Goal: Task Accomplishment & Management: Manage account settings

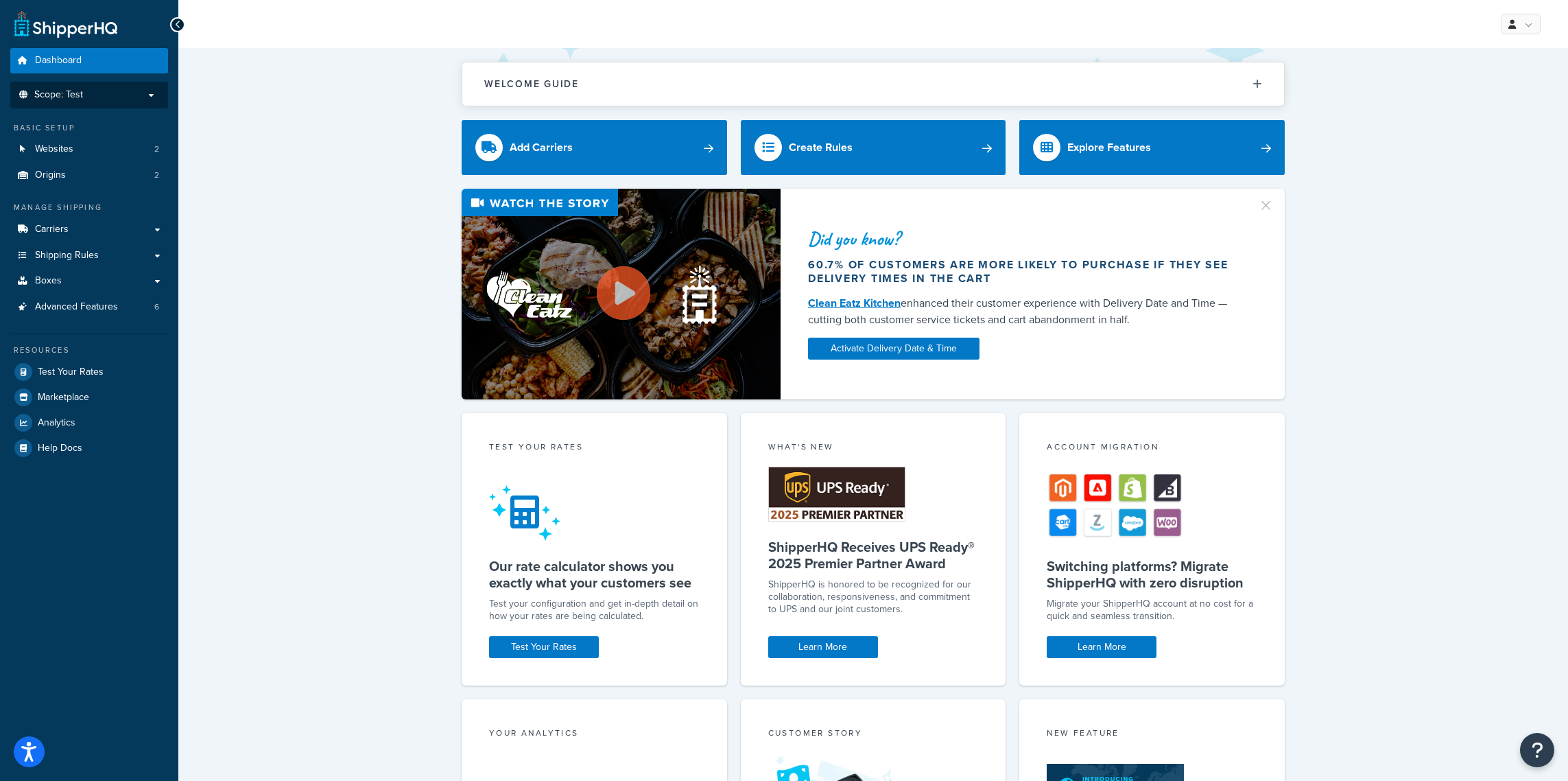
click at [76, 92] on span "Scope: Test" at bounding box center [58, 96] width 49 height 12
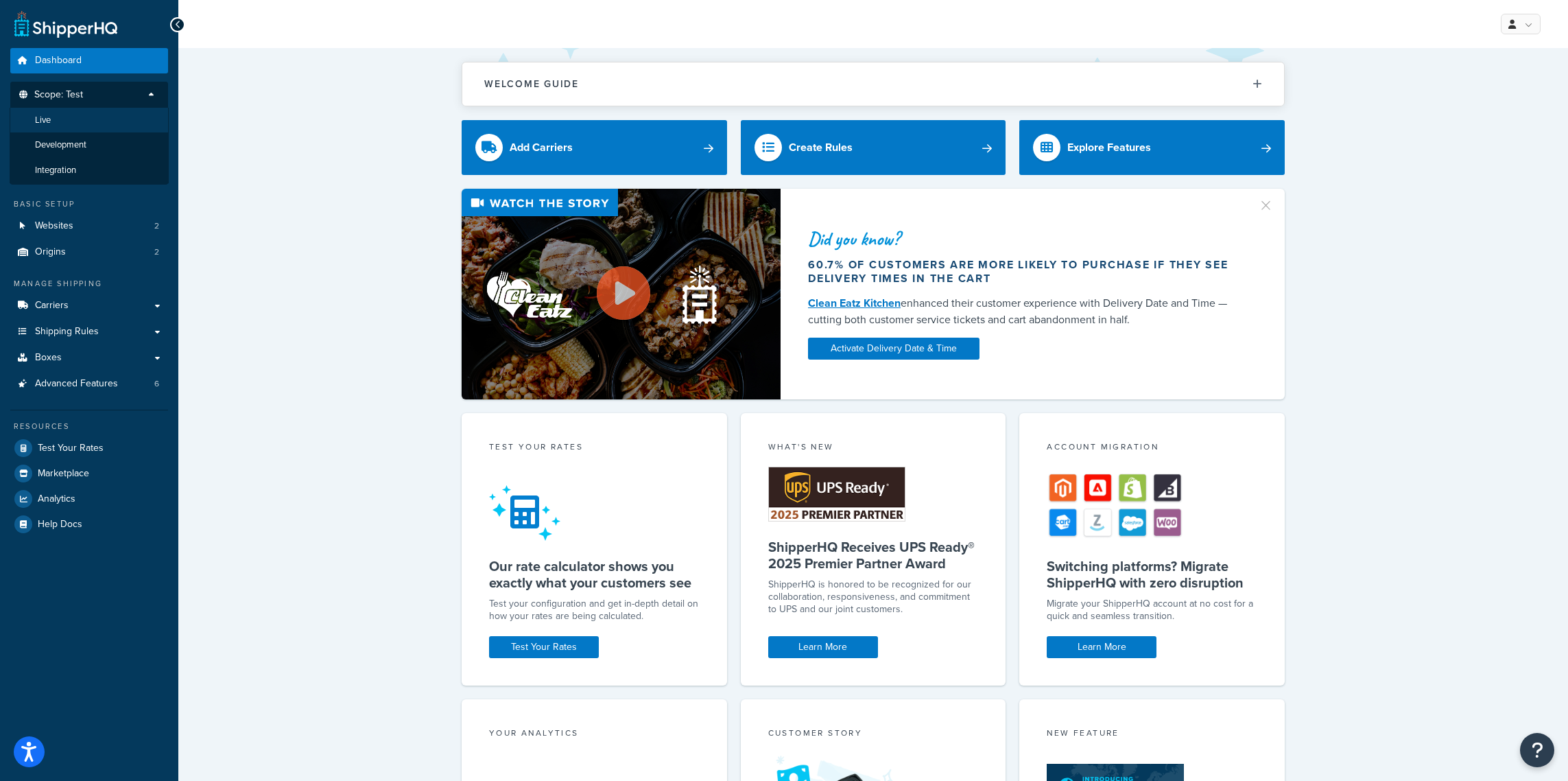
click at [80, 116] on li "Live" at bounding box center [90, 120] width 159 height 25
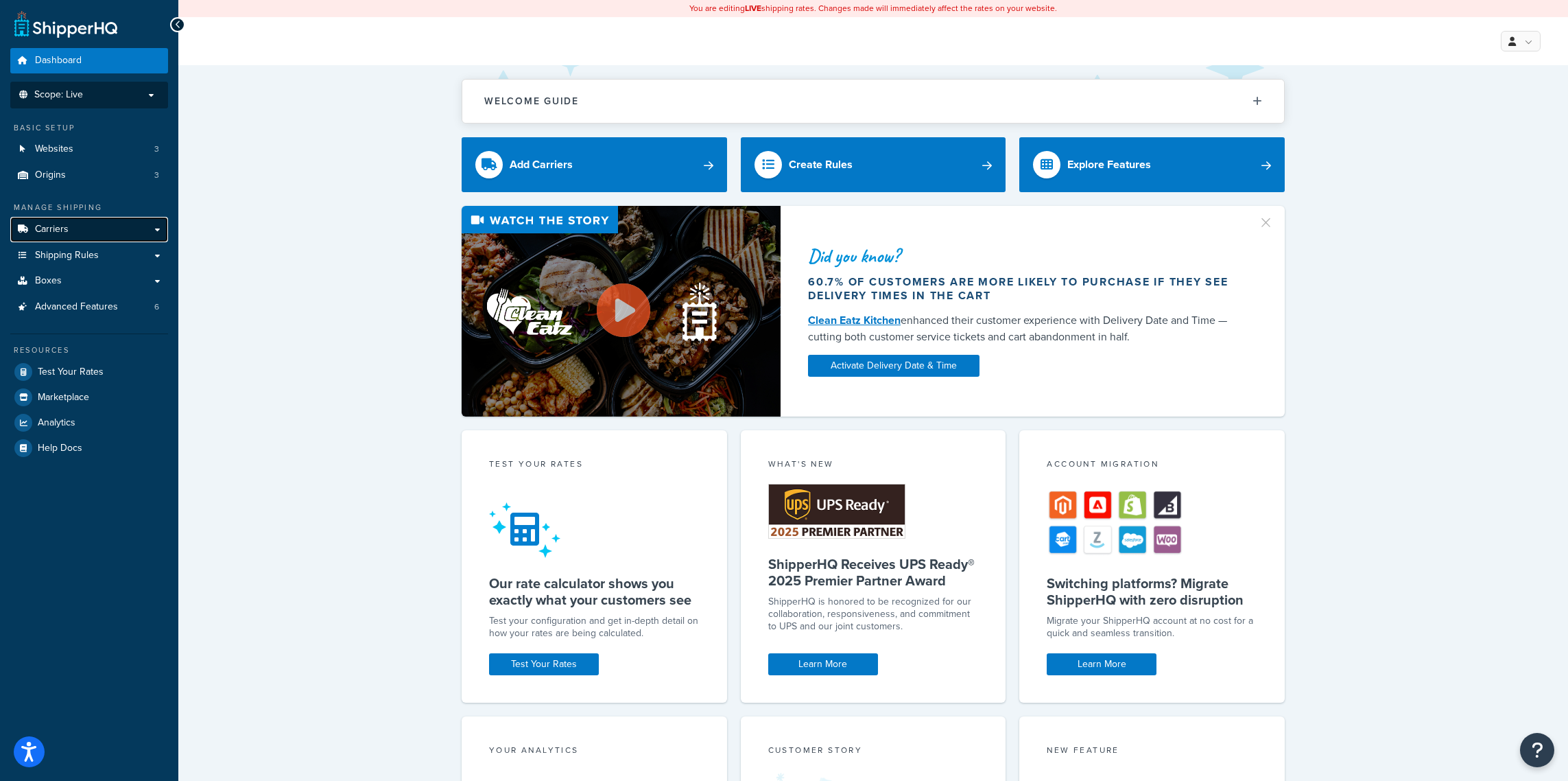
click at [112, 223] on link "Carriers" at bounding box center [89, 229] width 157 height 25
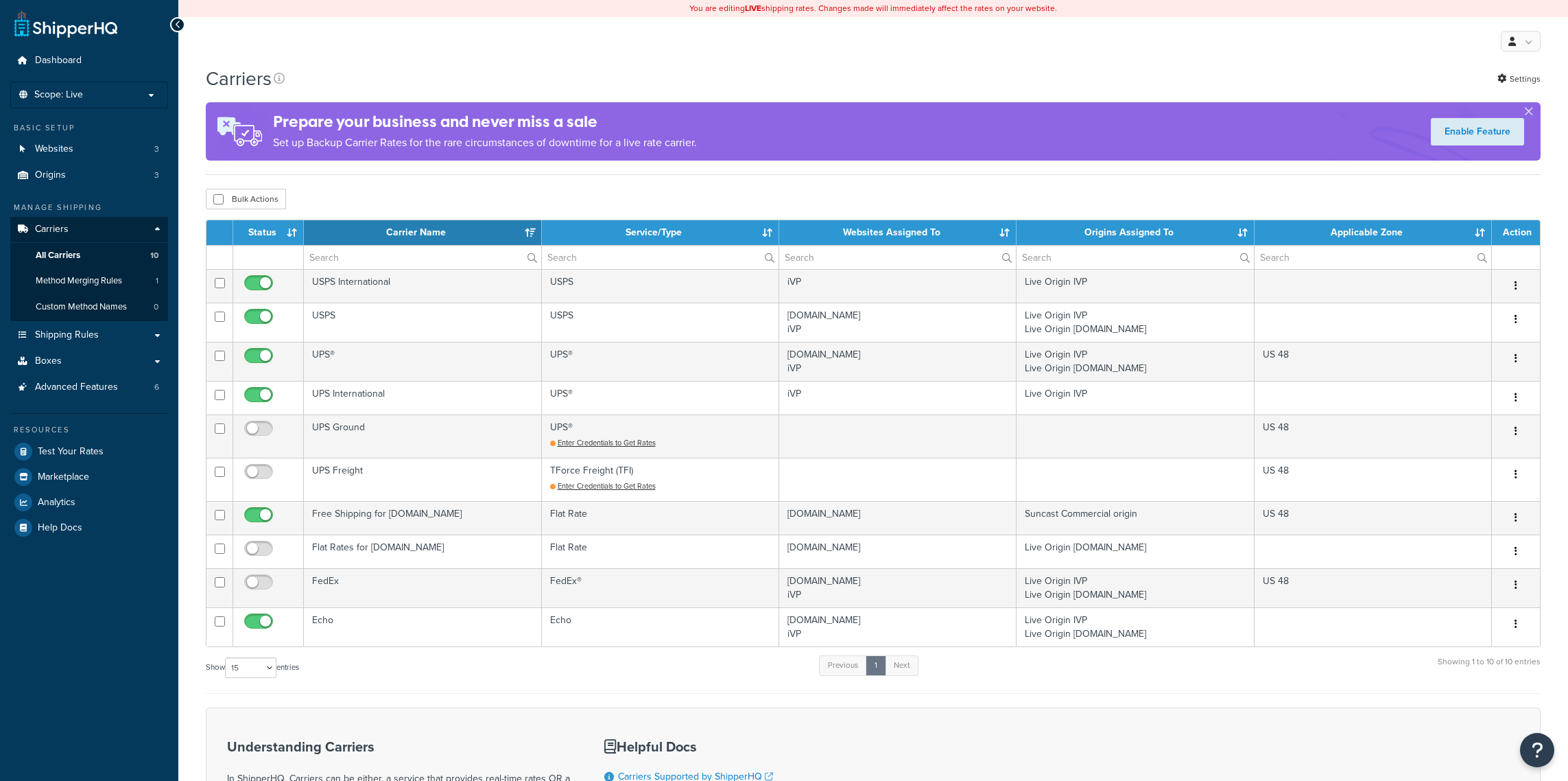
select select "15"
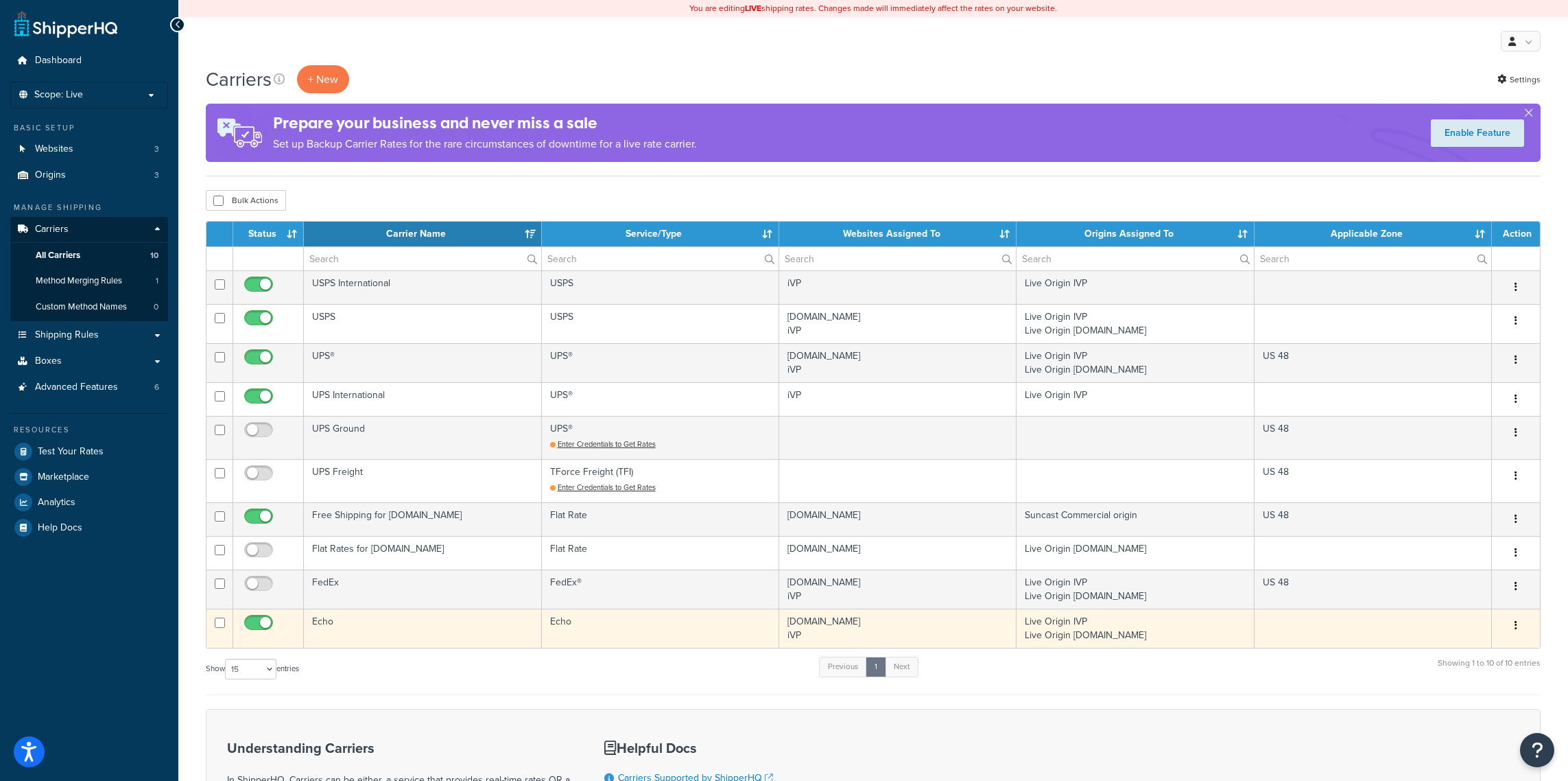
click at [340, 643] on td "Echo" at bounding box center [422, 628] width 237 height 39
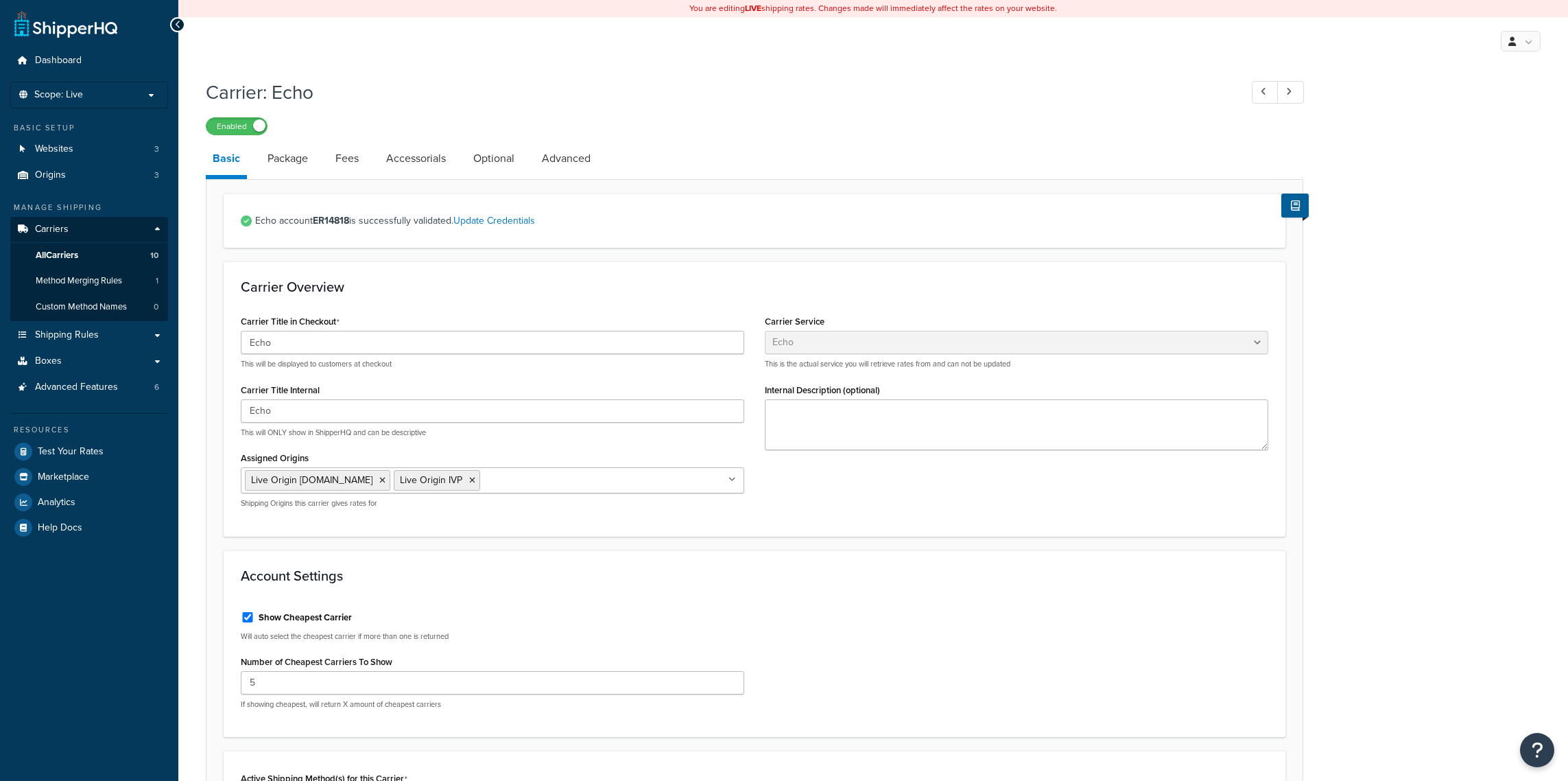
select select "echoFreight"
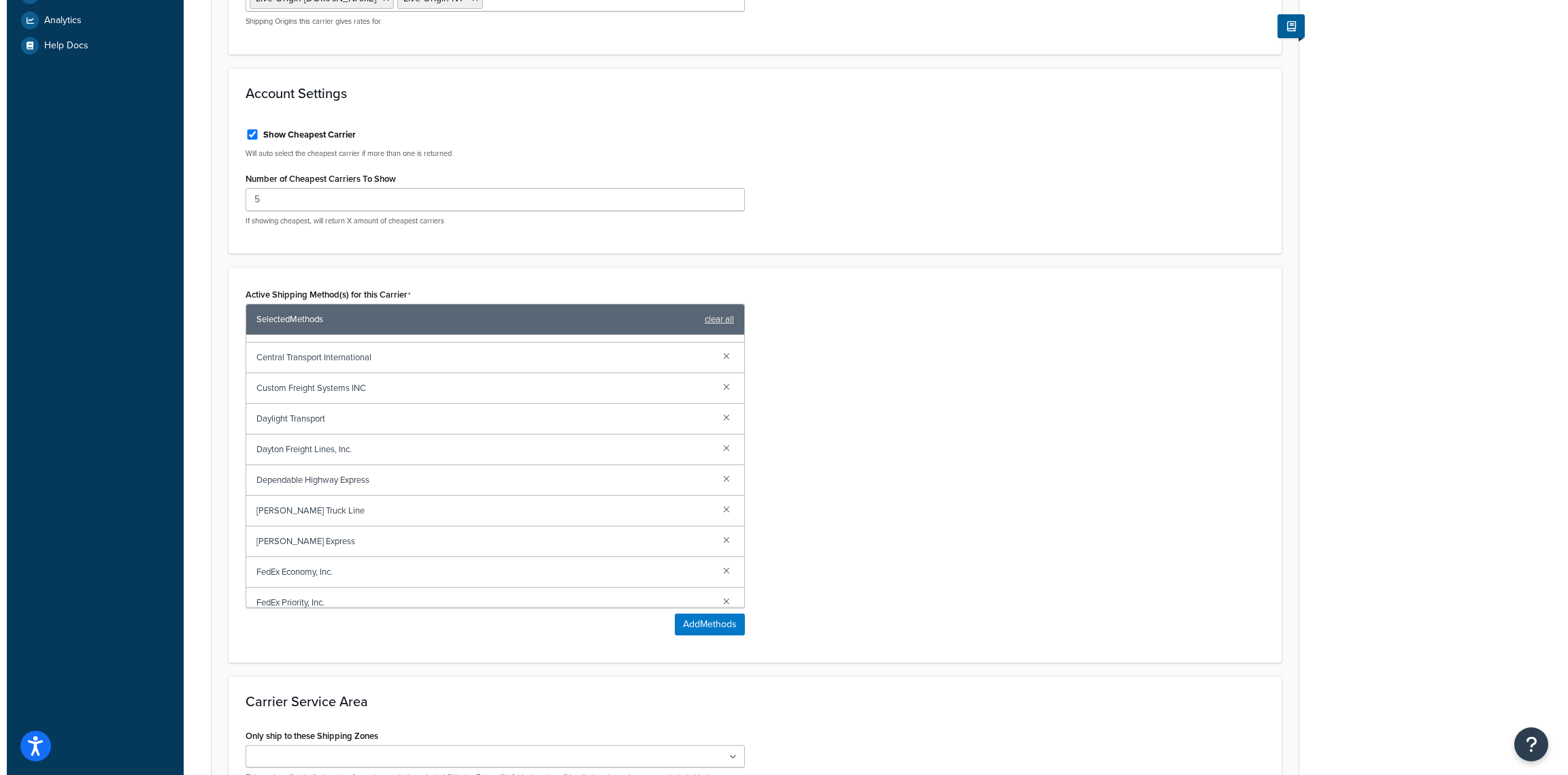
scroll to position [649, 0]
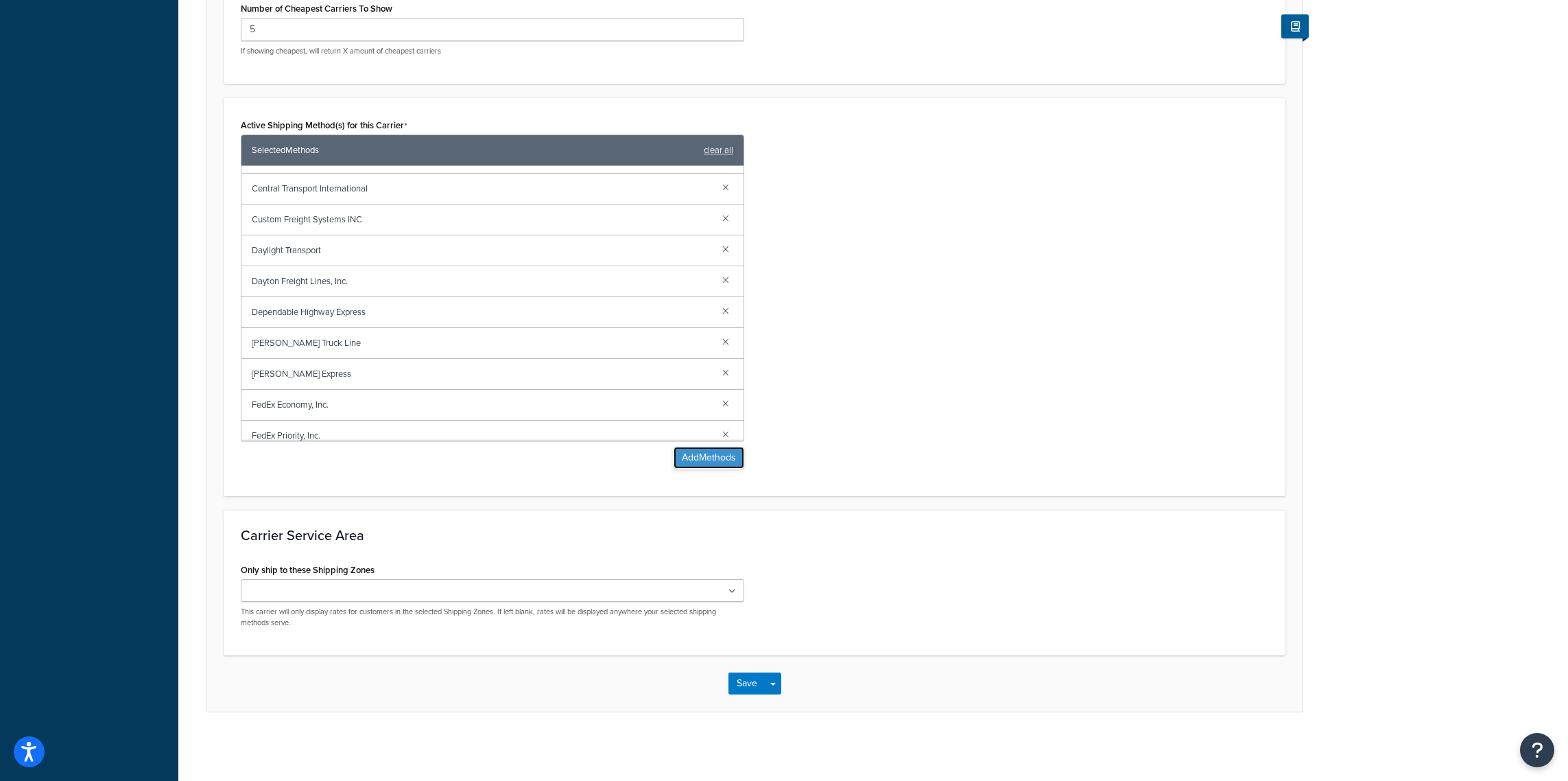
click at [712, 463] on button "Add Methods" at bounding box center [708, 457] width 71 height 22
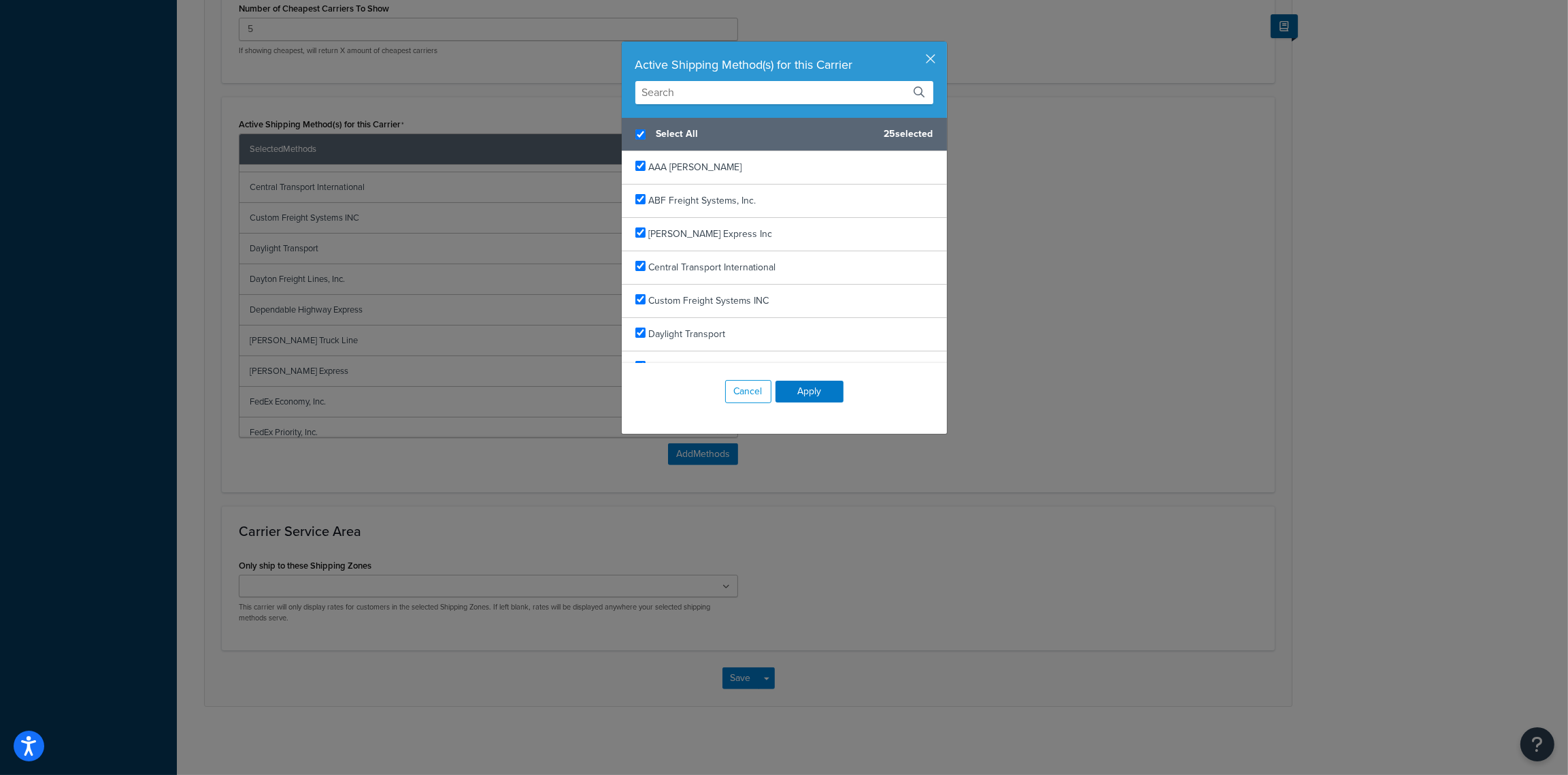
click at [720, 101] on input "text" at bounding box center [784, 92] width 298 height 23
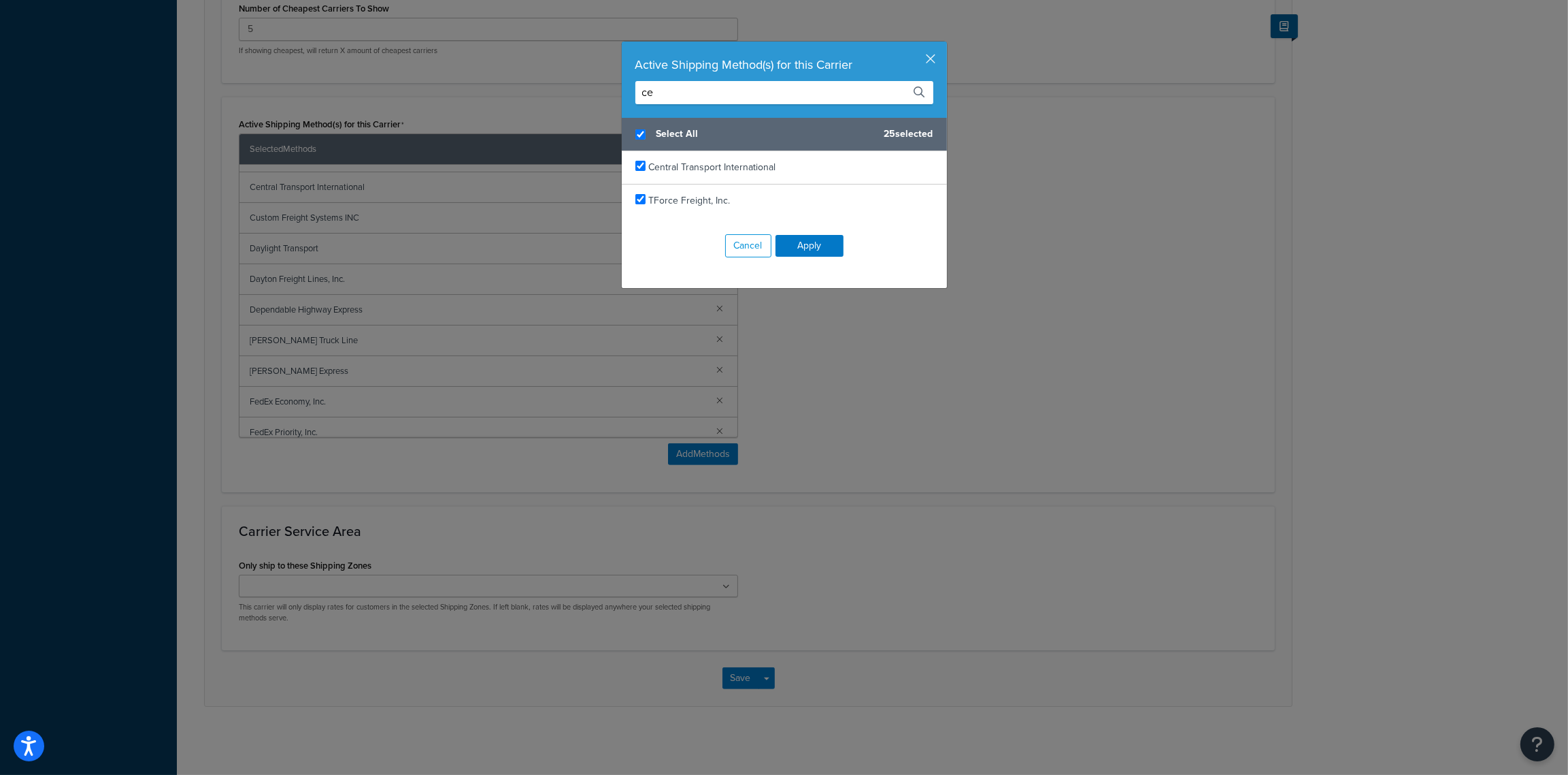
type input "c"
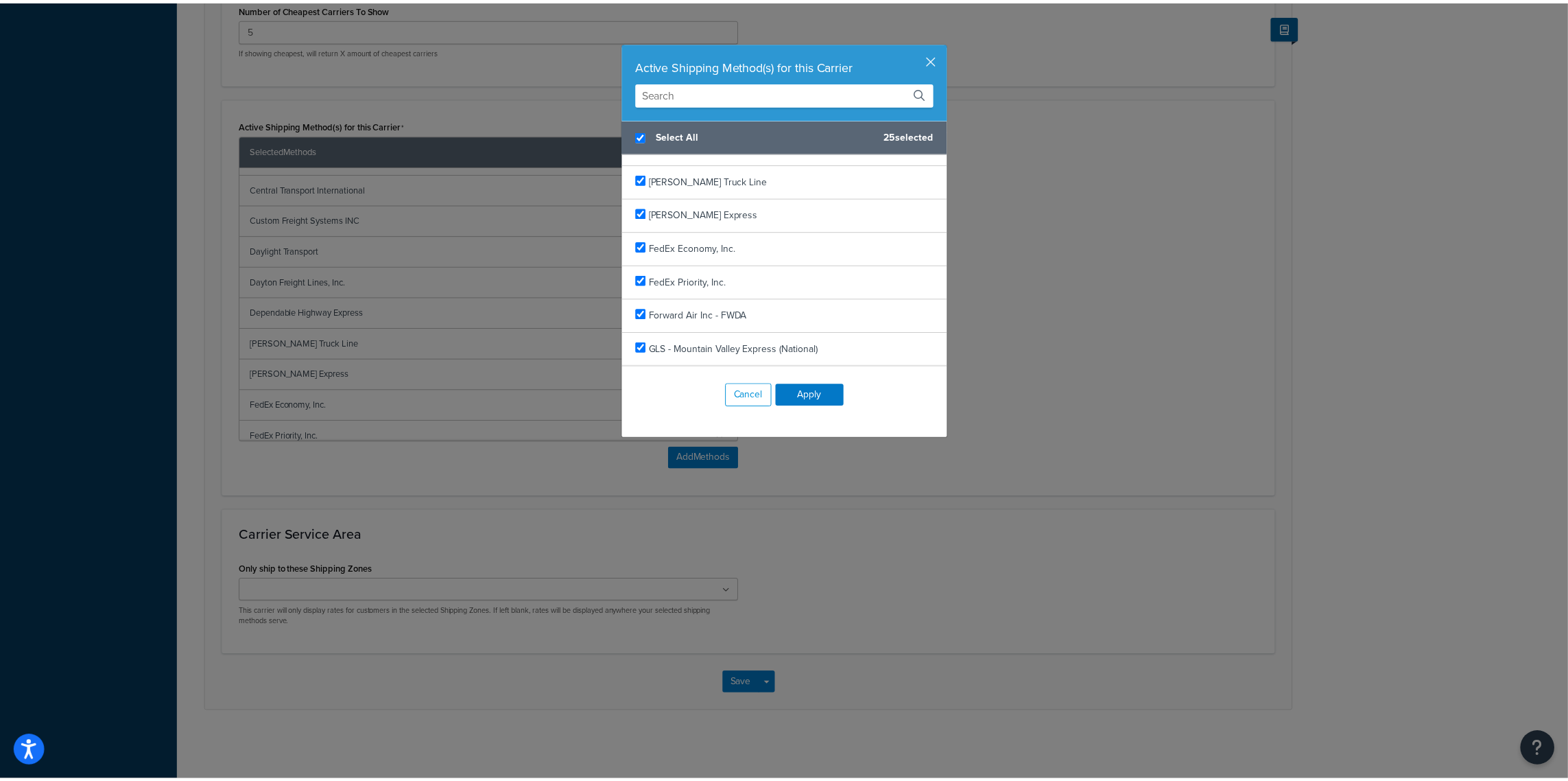
scroll to position [630, 0]
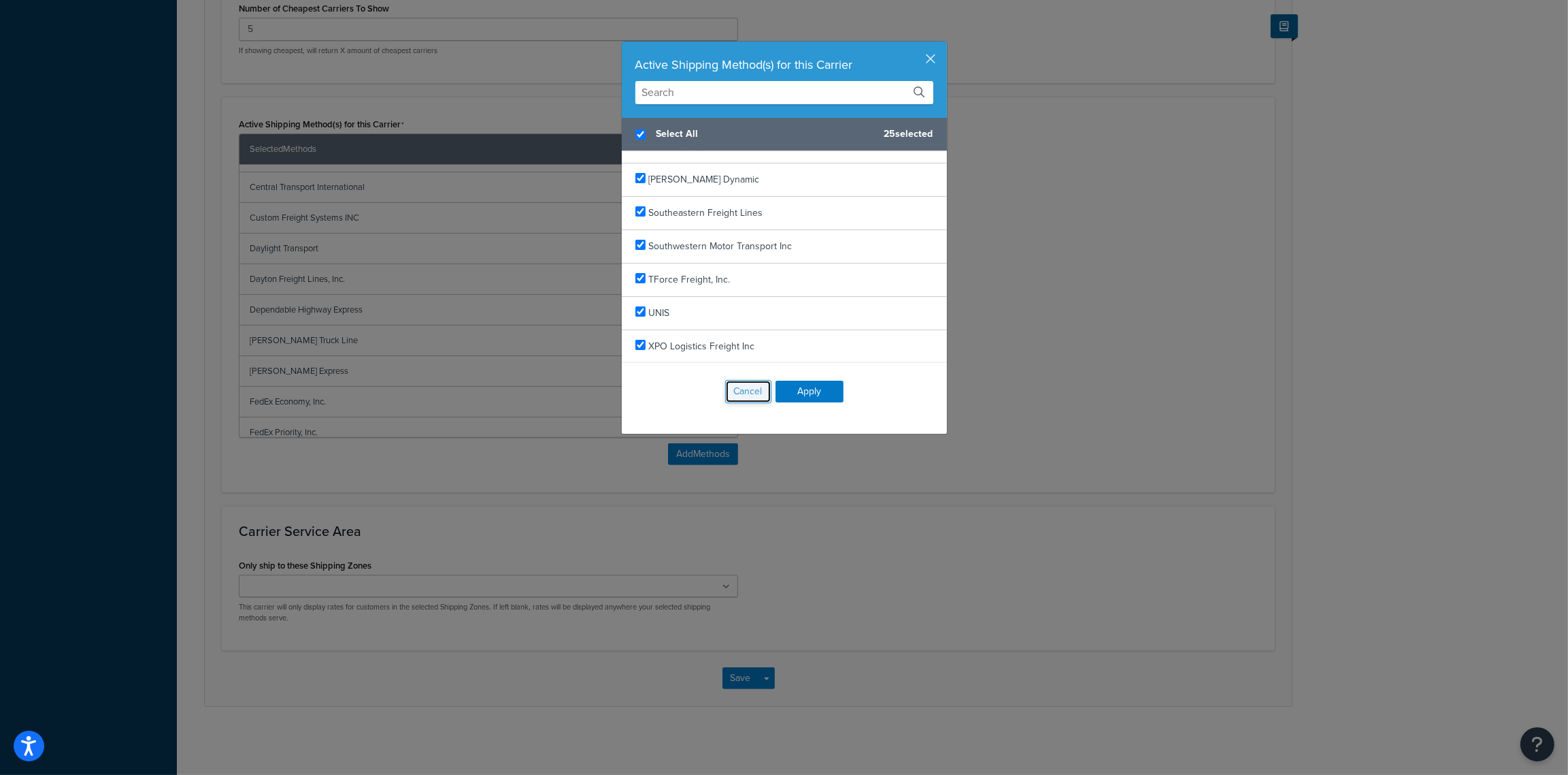
click at [744, 392] on button "Cancel" at bounding box center [748, 390] width 46 height 23
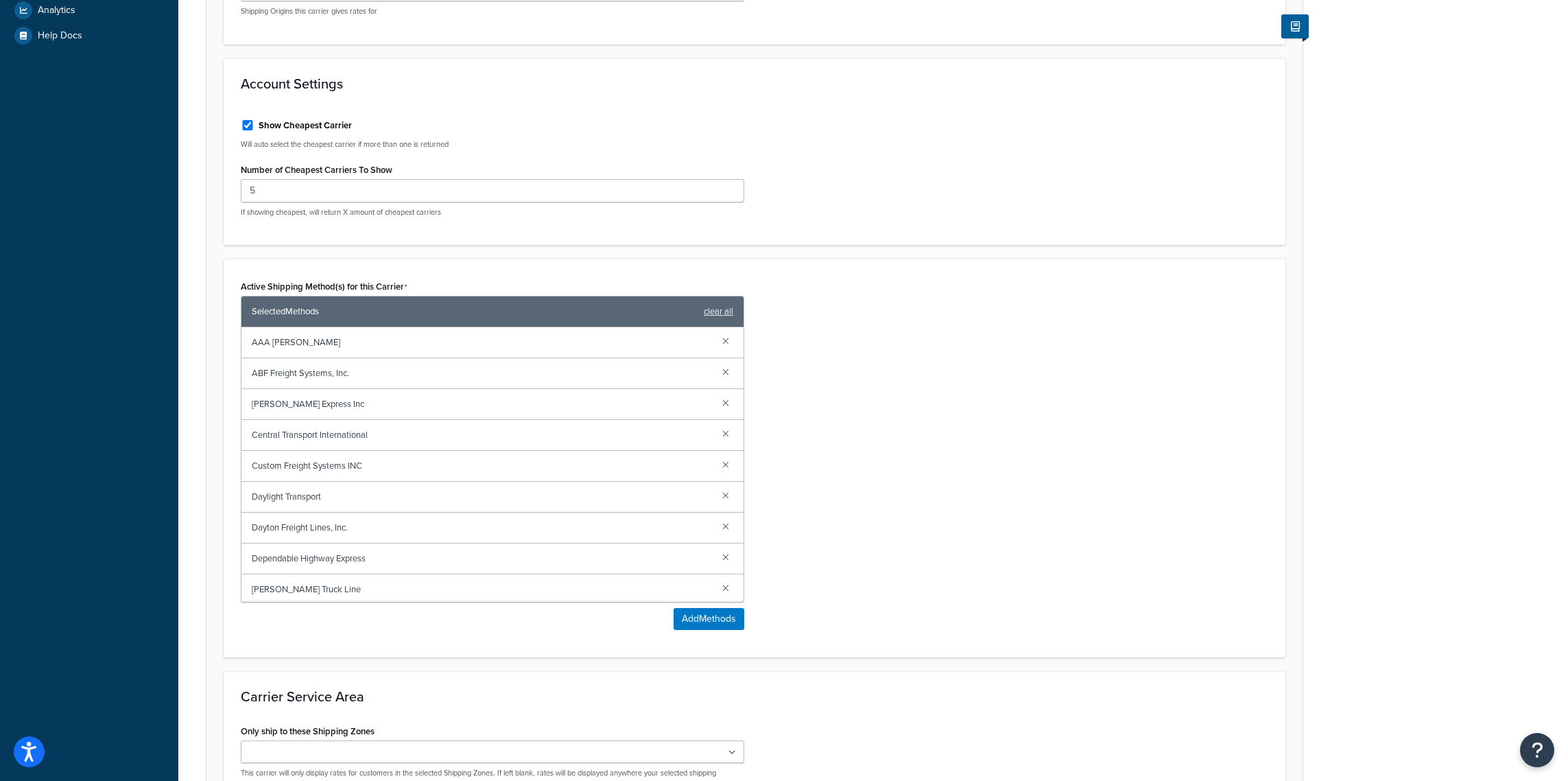
scroll to position [54, 0]
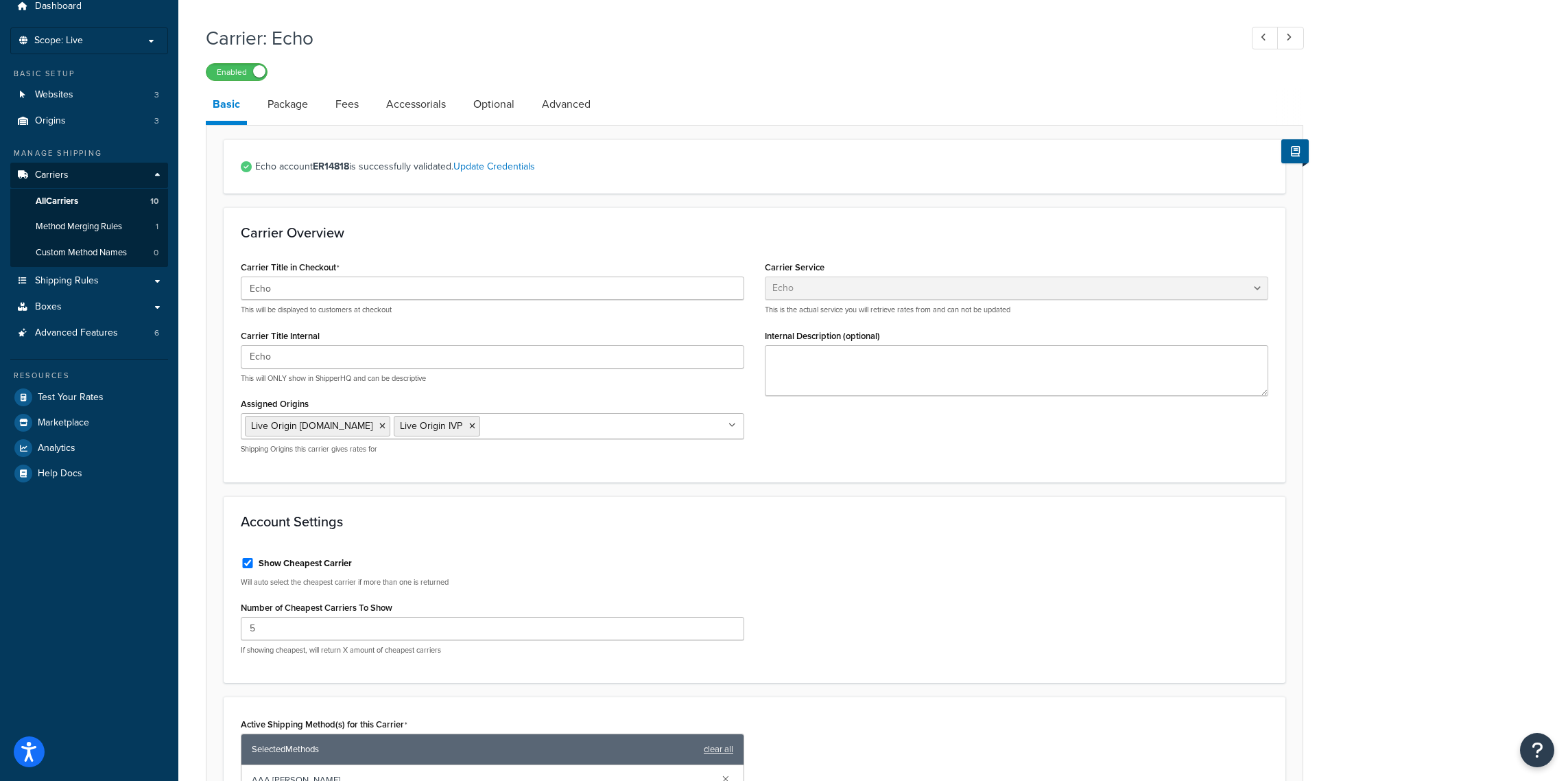
click at [660, 544] on div "Account Settings Show Cheapest Carrier Will auto select the cheapest carrier if…" at bounding box center [754, 590] width 1062 height 187
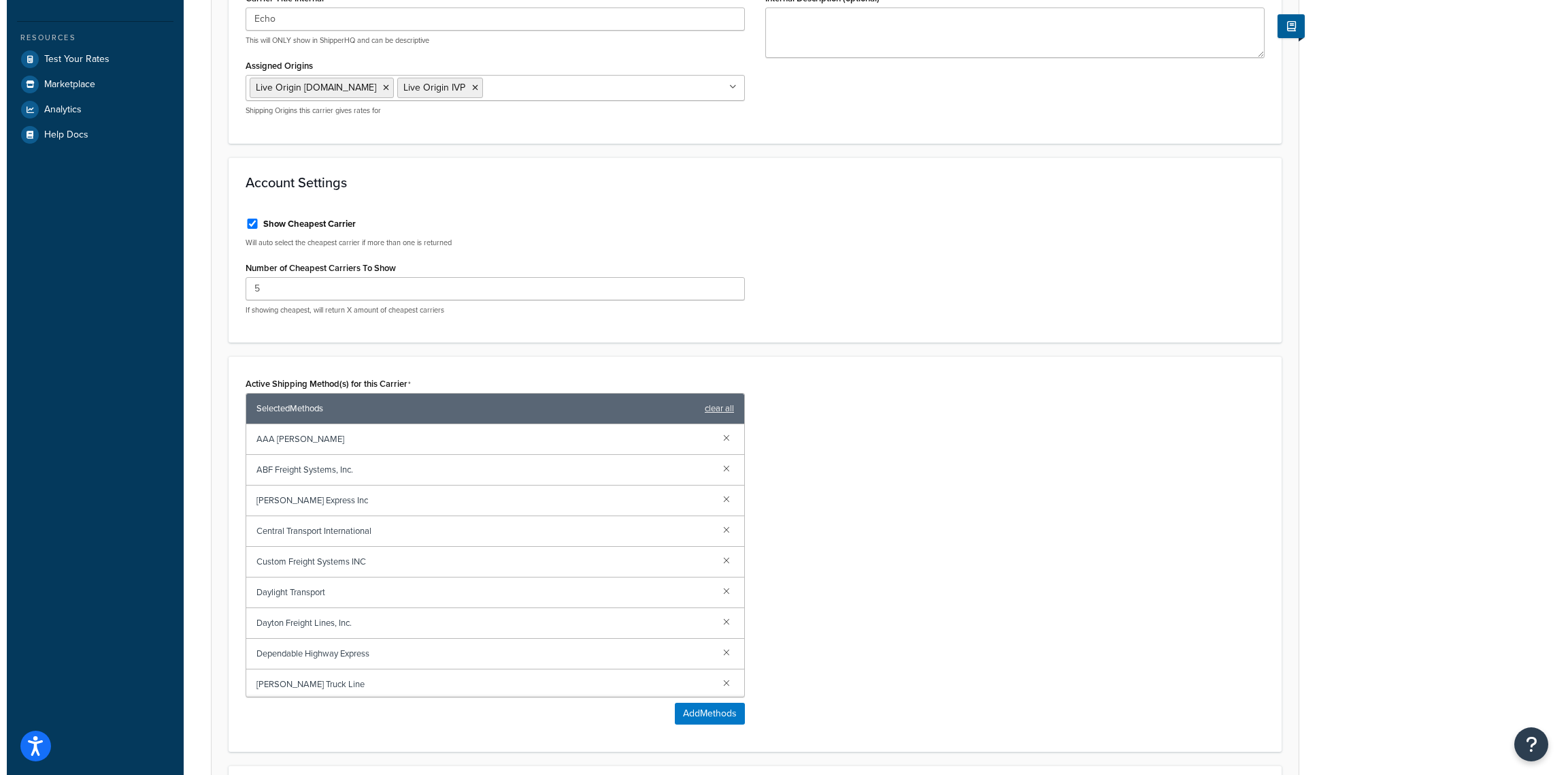
scroll to position [393, 0]
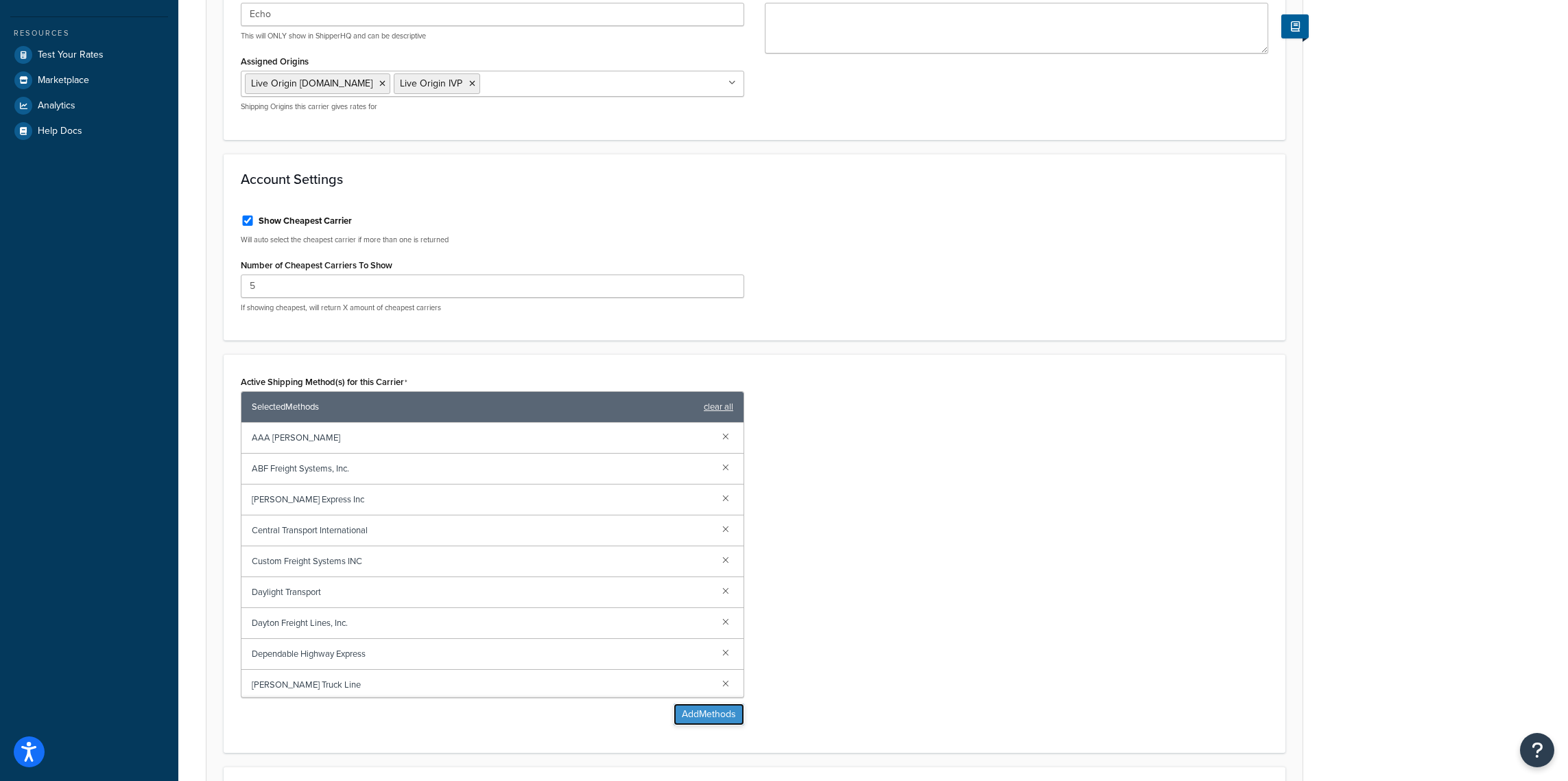
click at [722, 721] on button "Add Methods" at bounding box center [708, 714] width 71 height 22
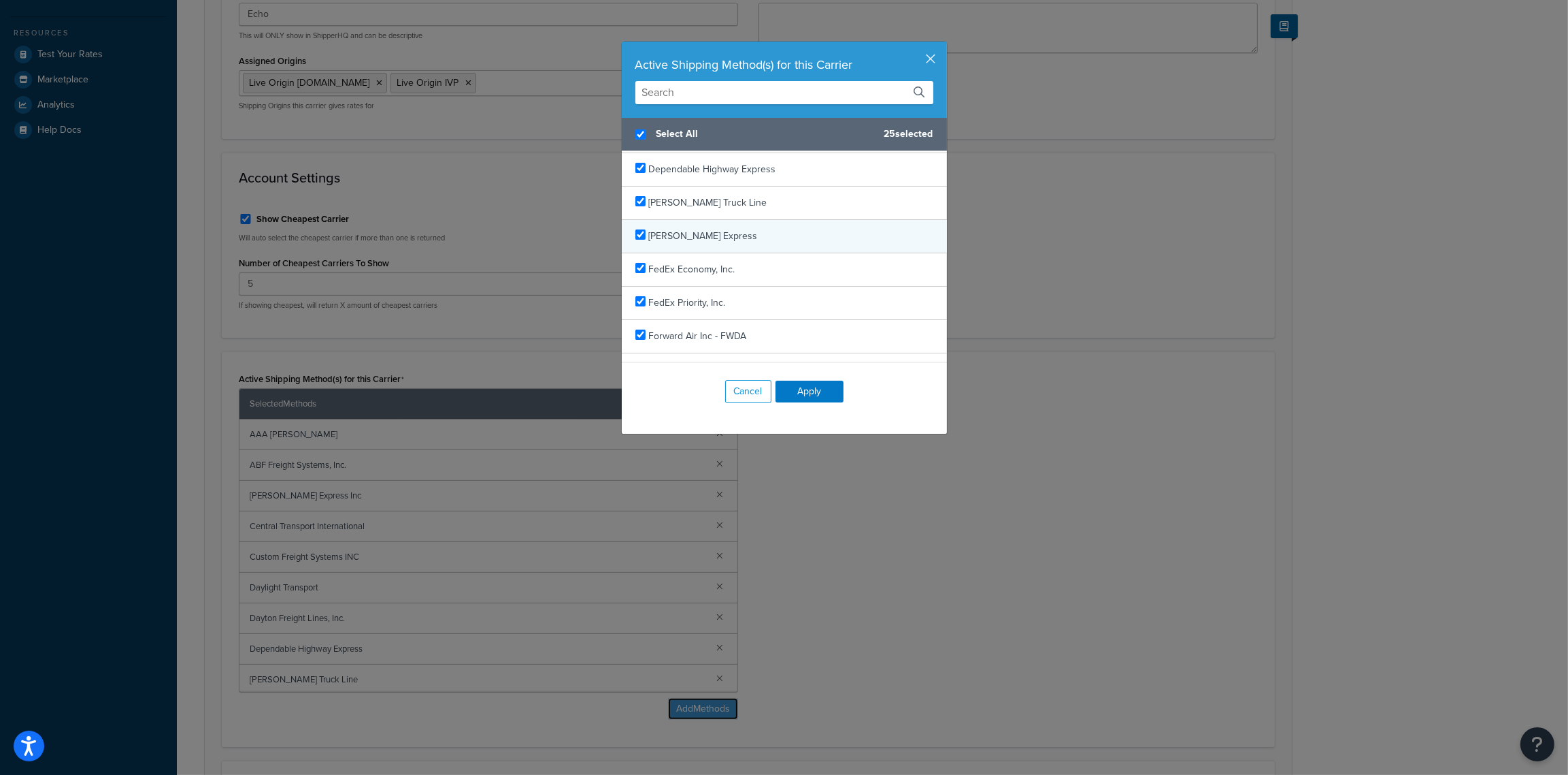
scroll to position [255, 0]
click at [760, 91] on input "text" at bounding box center [784, 92] width 298 height 23
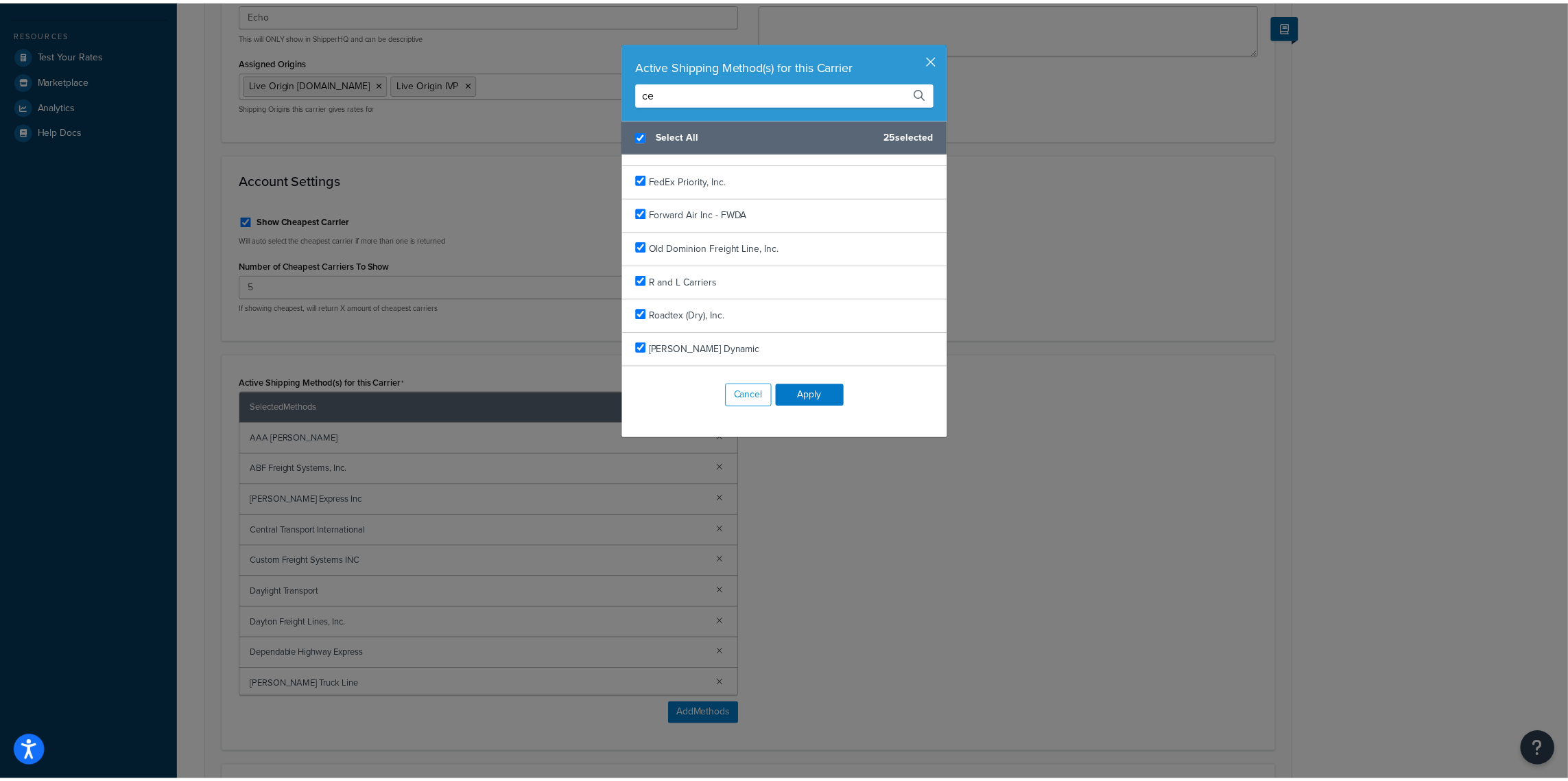
scroll to position [0, 0]
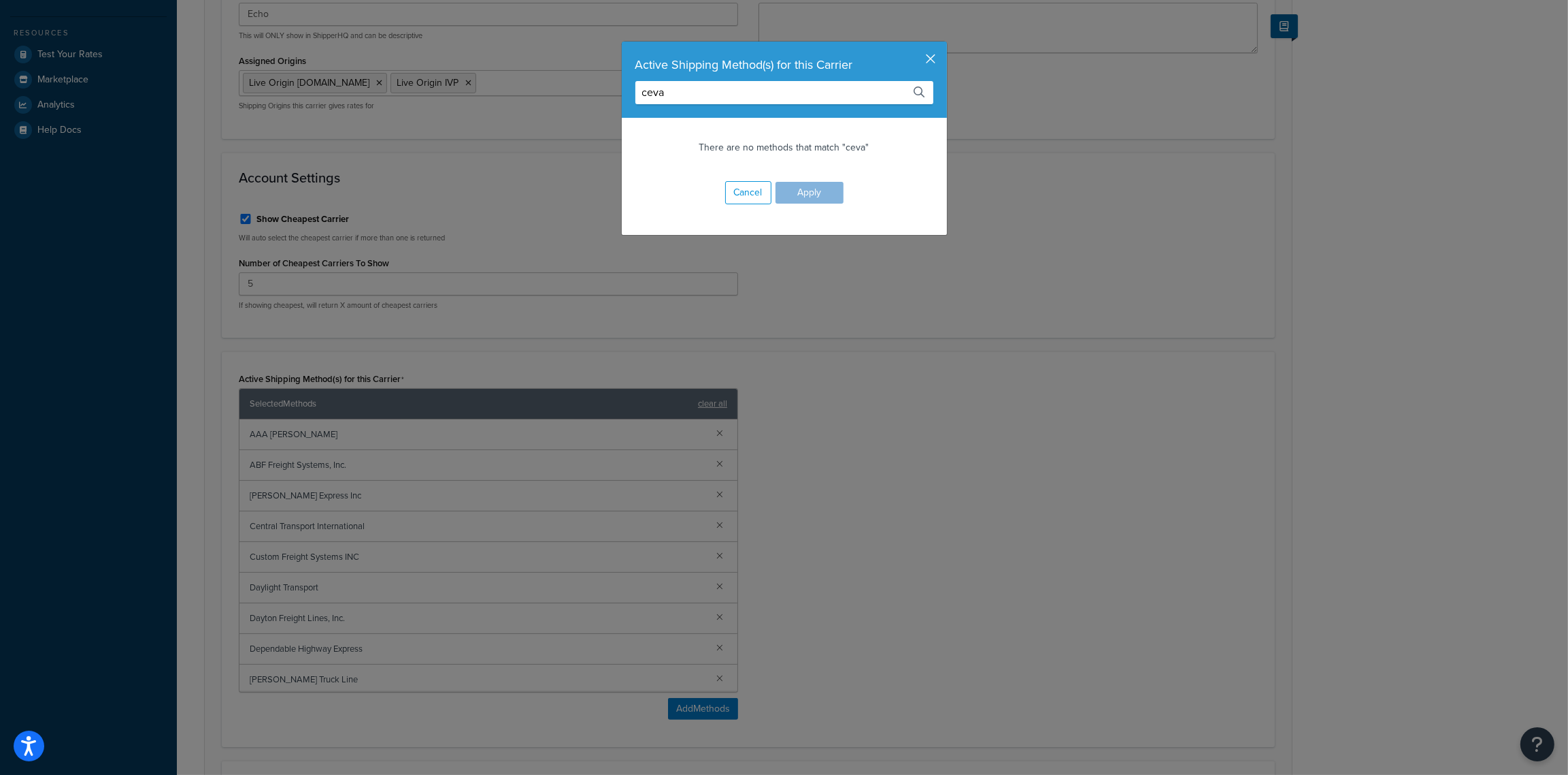
type input "ceva"
click at [944, 44] on button "button" at bounding box center [945, 43] width 3 height 3
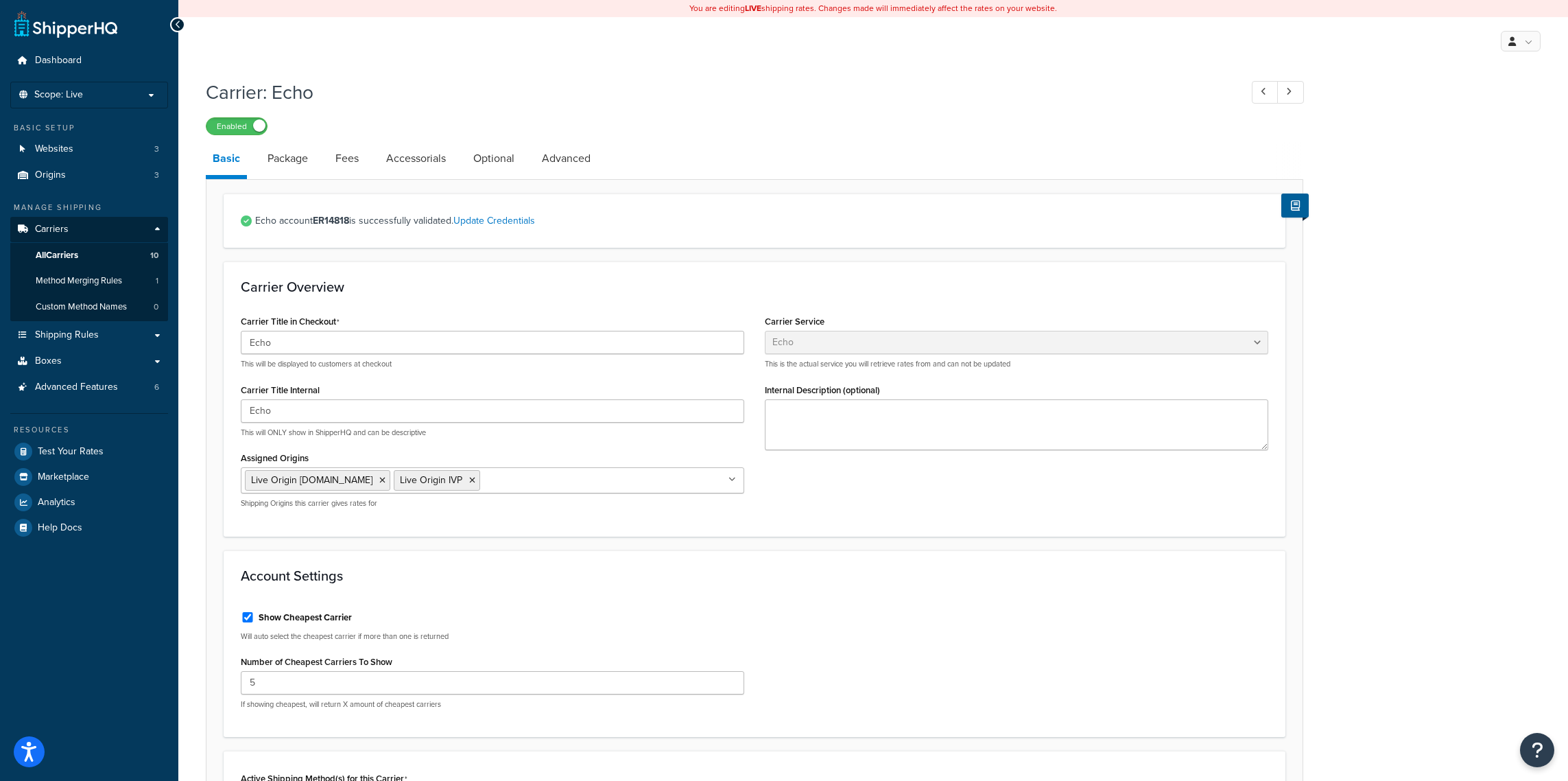
click at [177, 25] on icon at bounding box center [178, 25] width 6 height 10
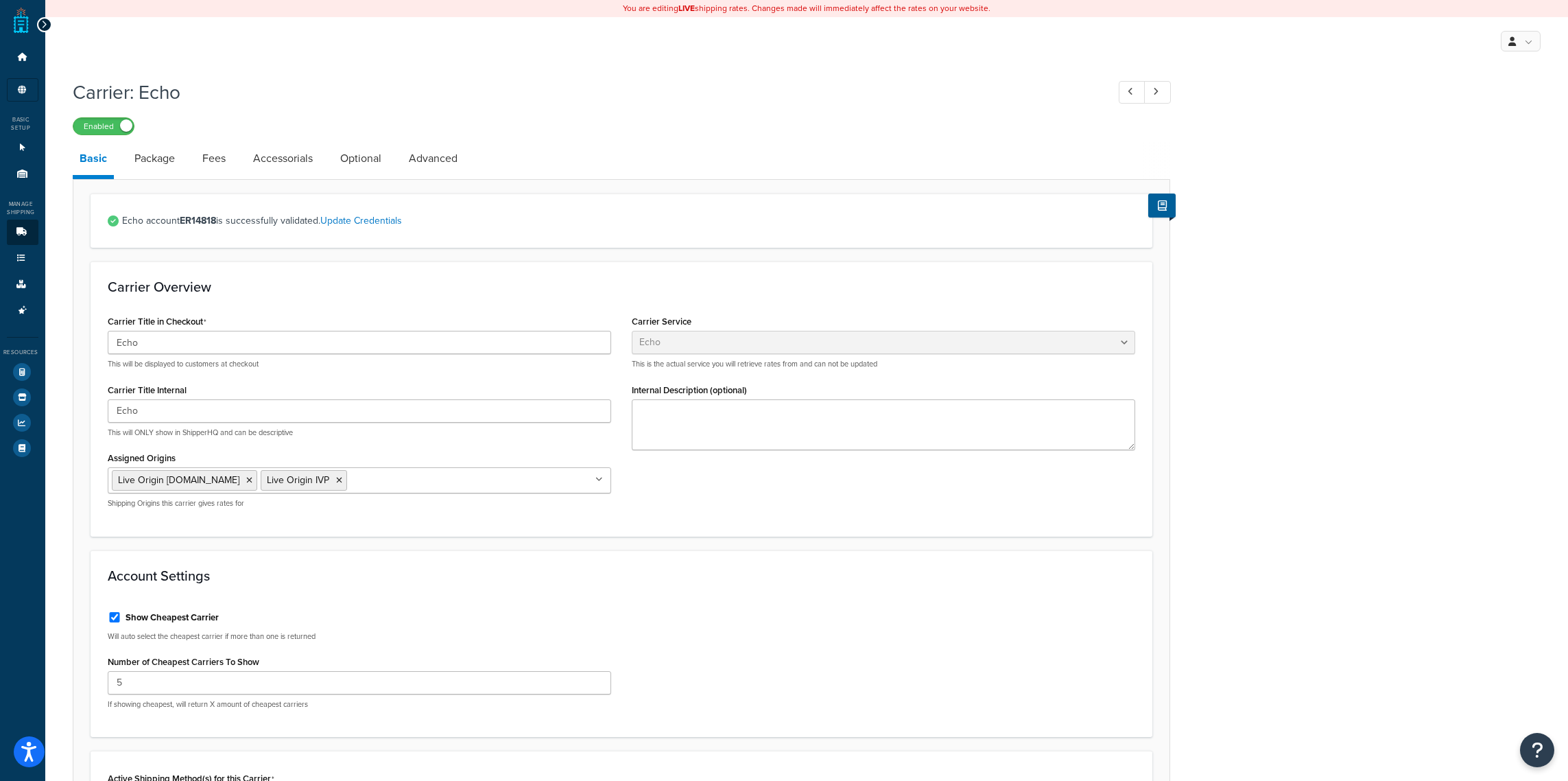
click at [52, 21] on div "My Profile Billing Global Settings Contact Us Logout" at bounding box center [806, 41] width 1523 height 48
click at [45, 22] on icon at bounding box center [44, 25] width 6 height 10
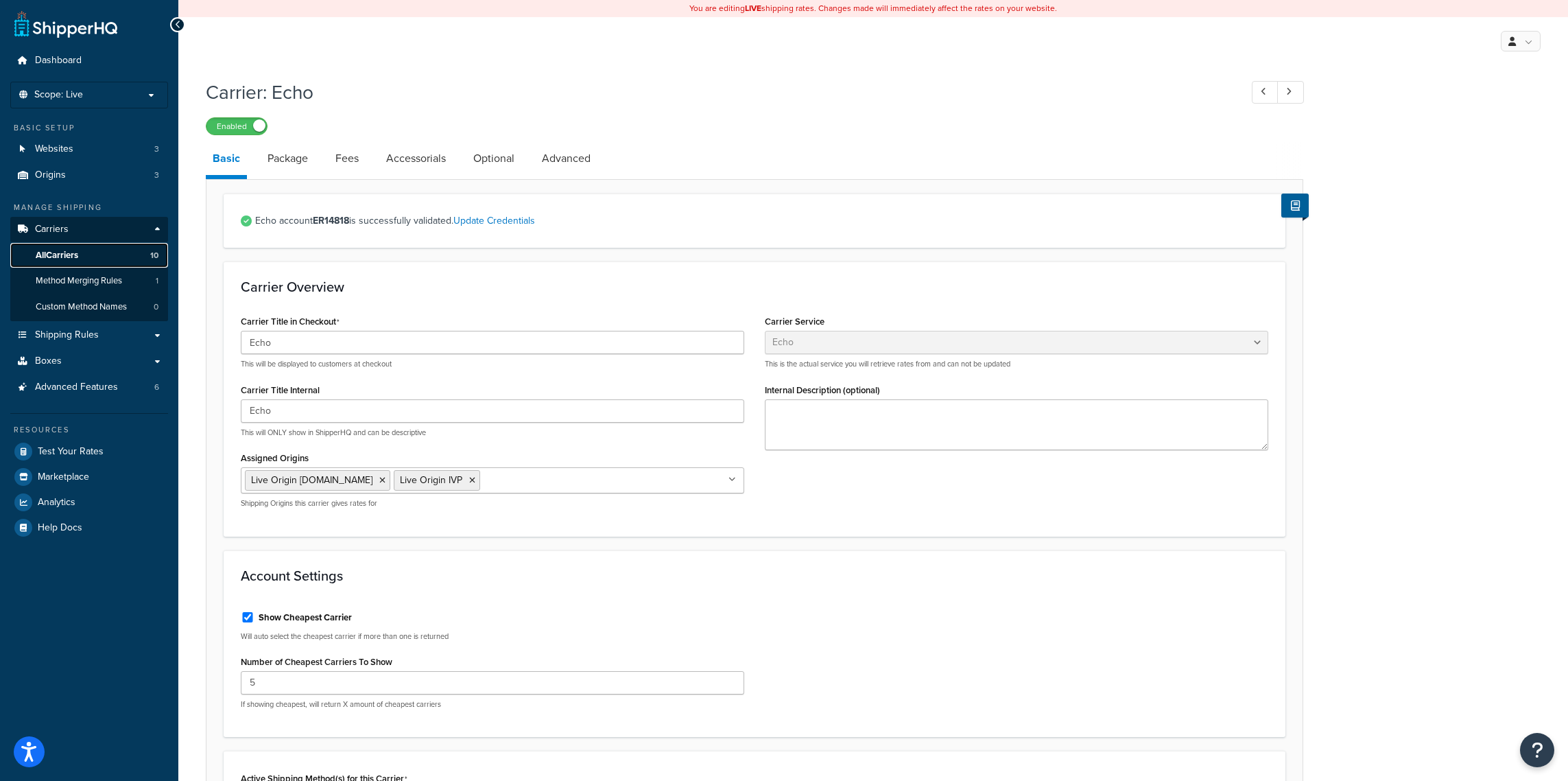
click at [59, 255] on span "All Carriers" at bounding box center [57, 256] width 43 height 12
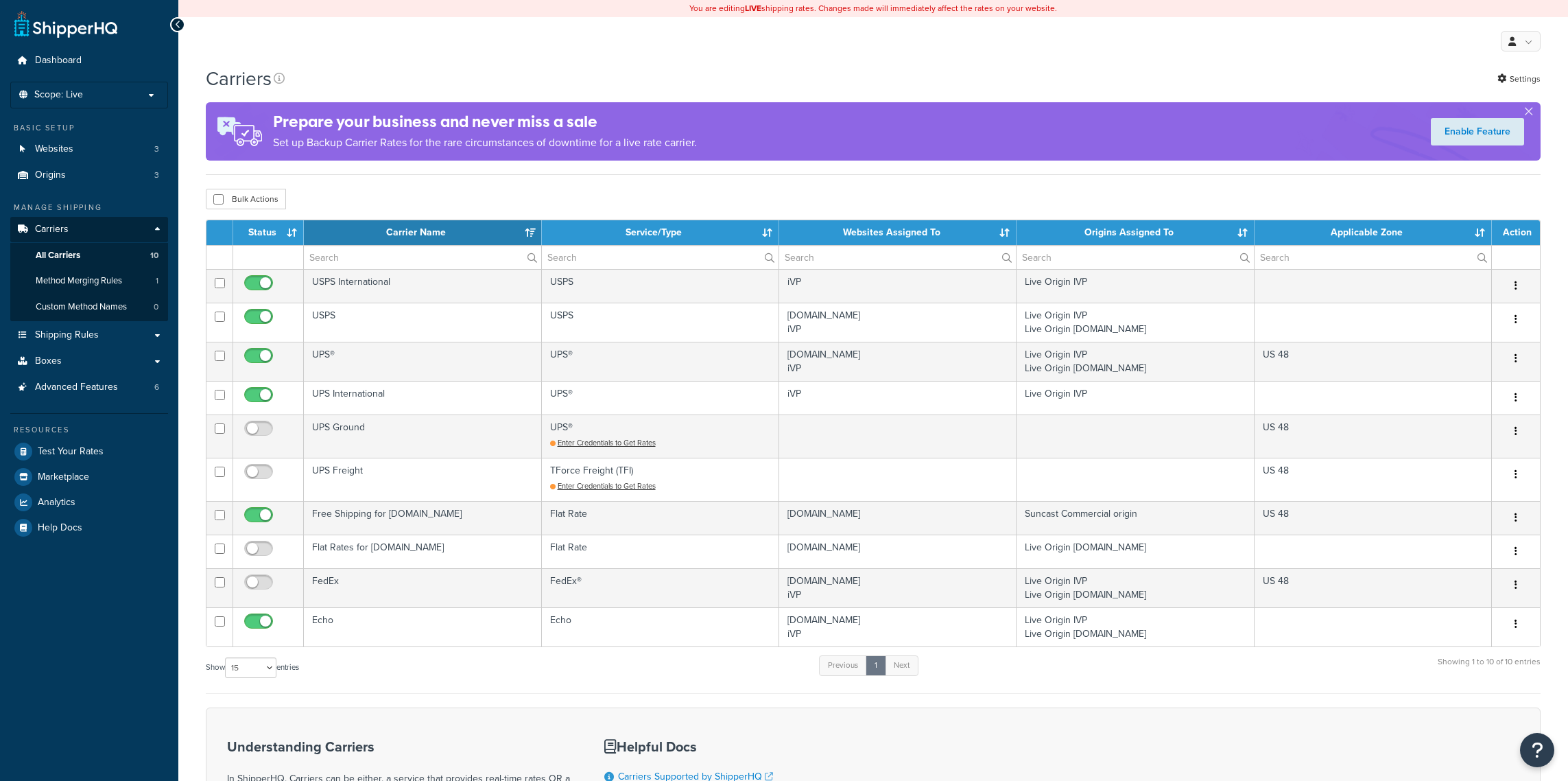
select select "15"
